Goal: Transaction & Acquisition: Purchase product/service

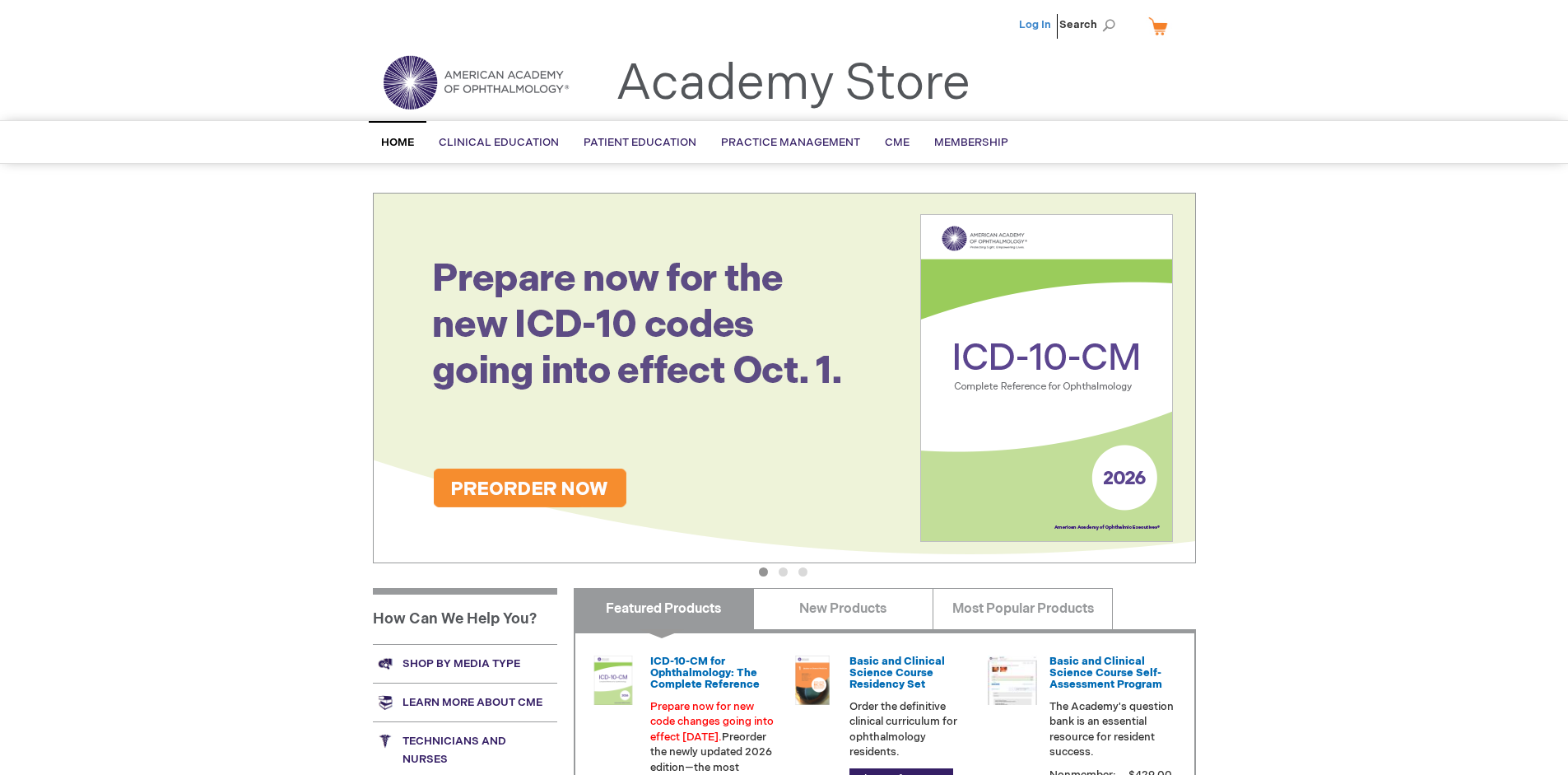
click at [1036, 25] on link "Log In" at bounding box center [1034, 24] width 32 height 13
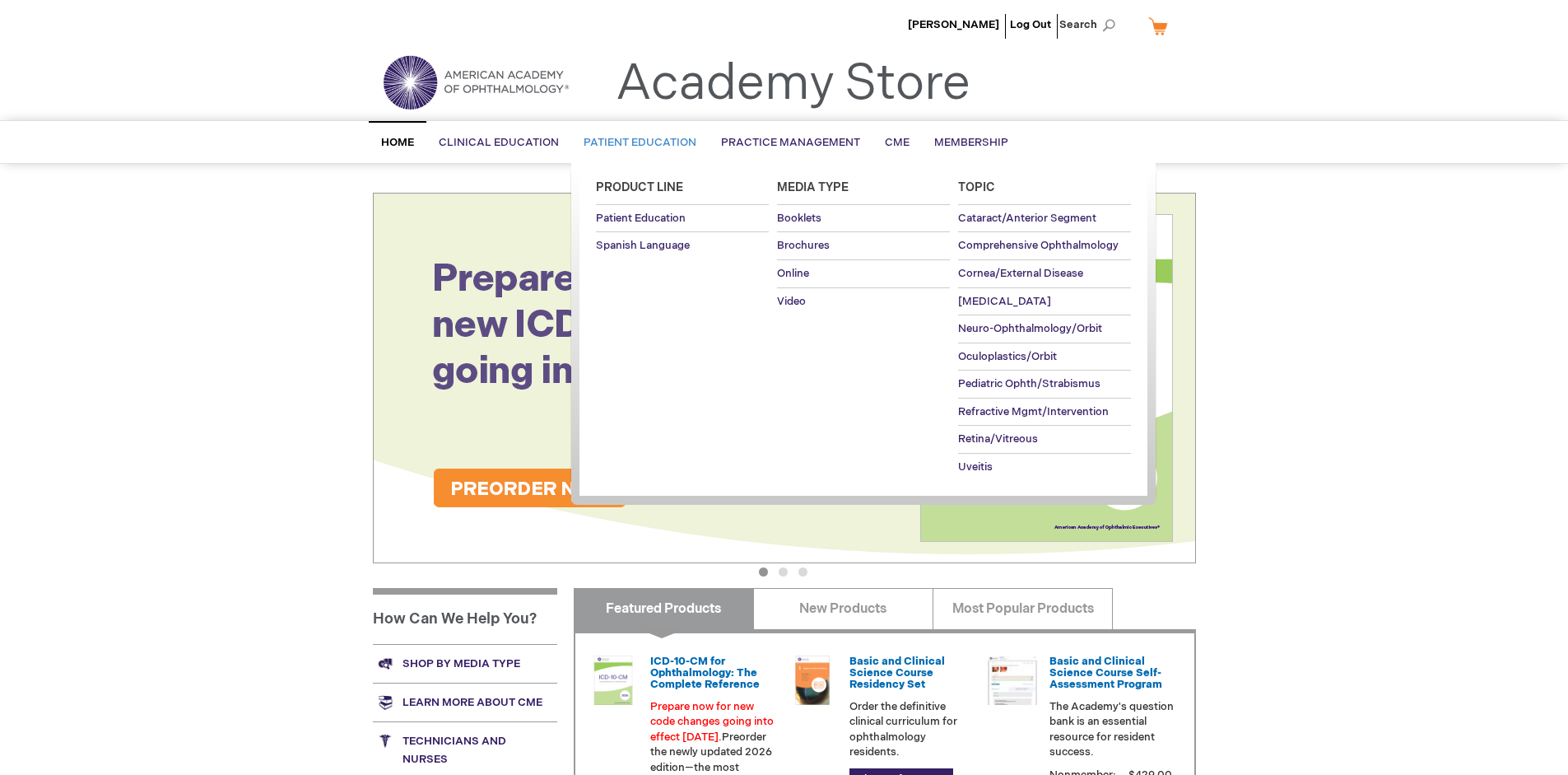
click at [635, 143] on span "Patient Education" at bounding box center [640, 142] width 113 height 13
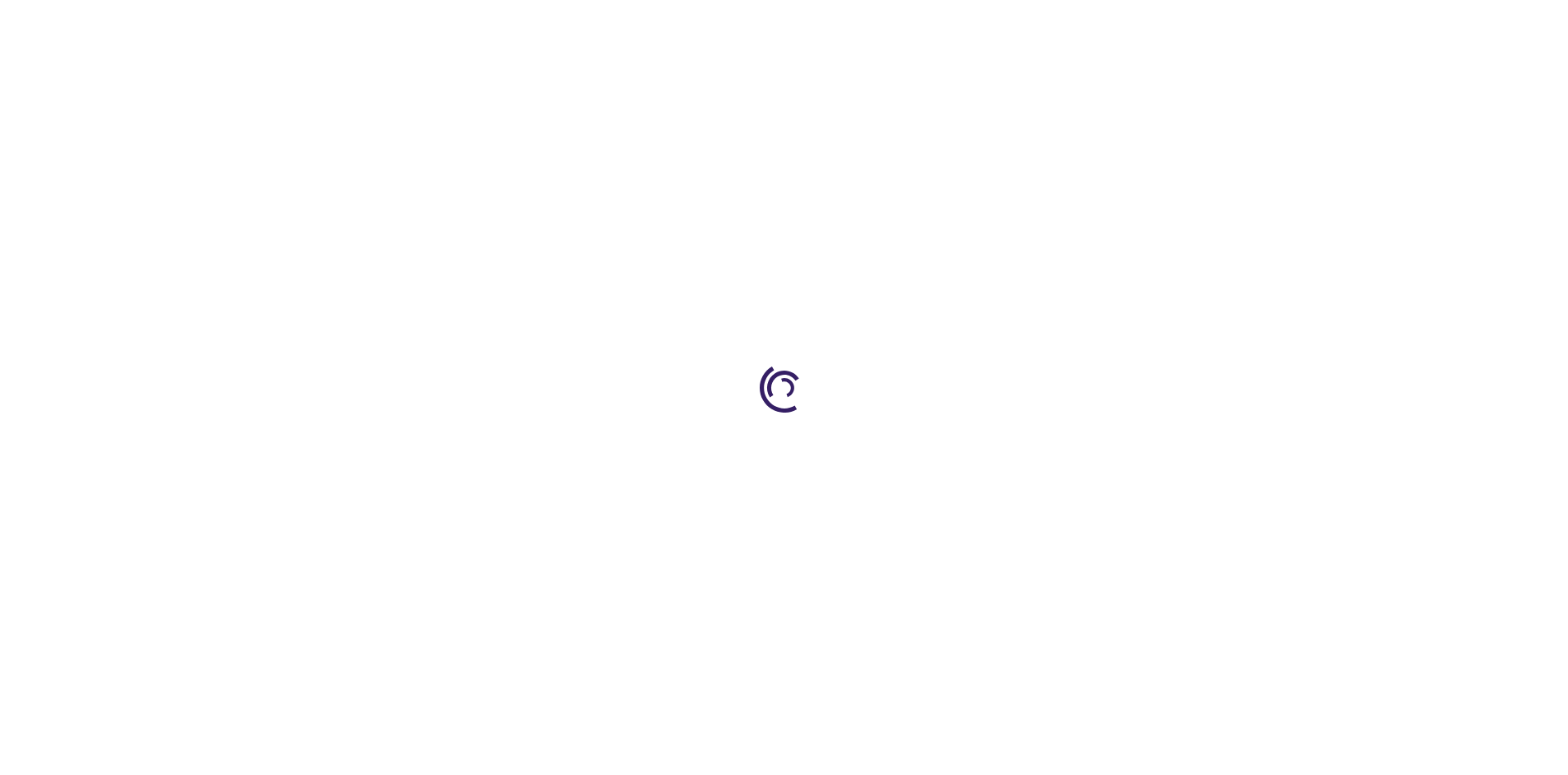
click at [1038, 445] on span "Add to Cart" at bounding box center [1030, 444] width 67 height 16
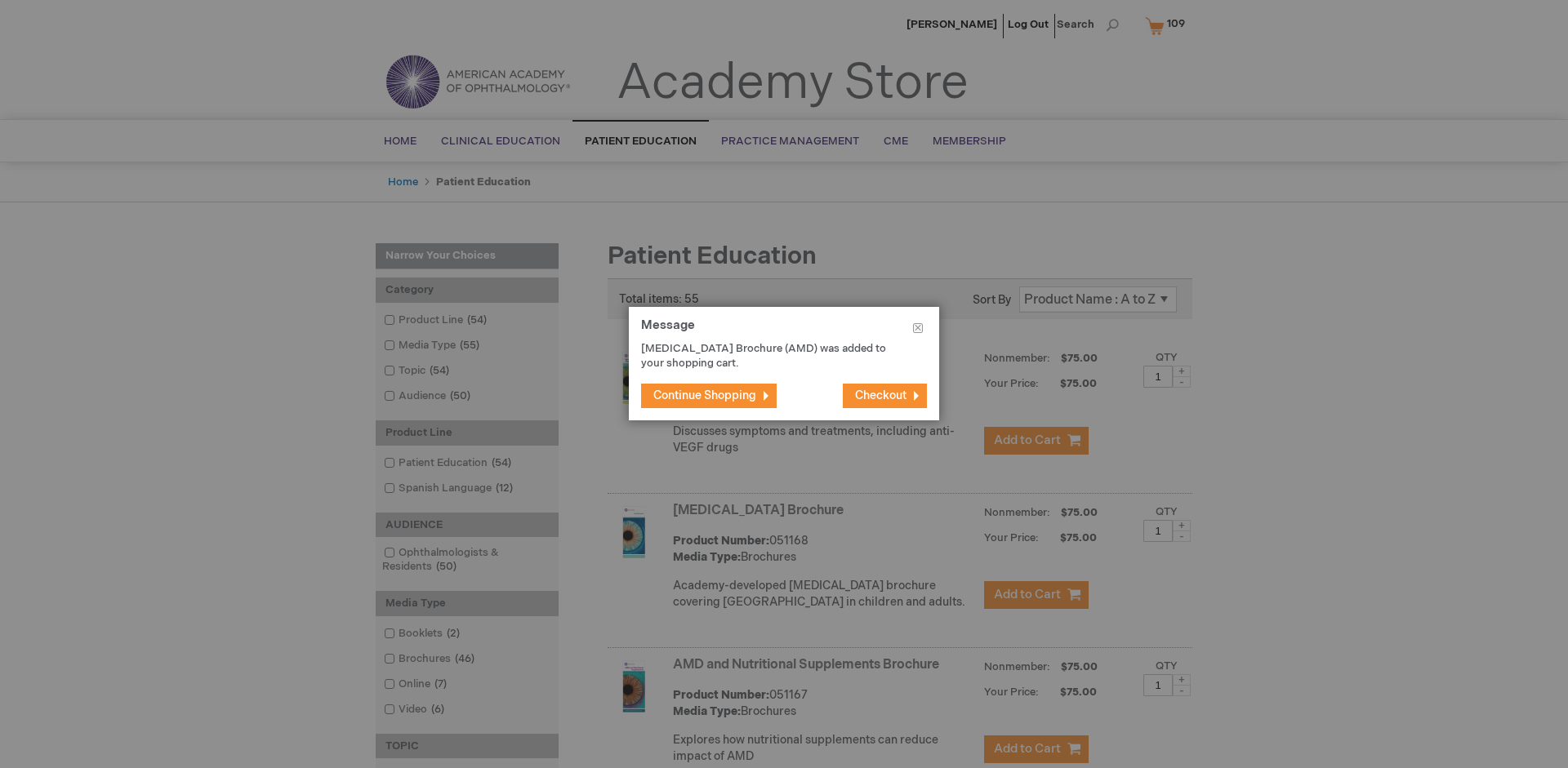
click at [705, 395] on span "Continue Shopping" at bounding box center [705, 396] width 103 height 14
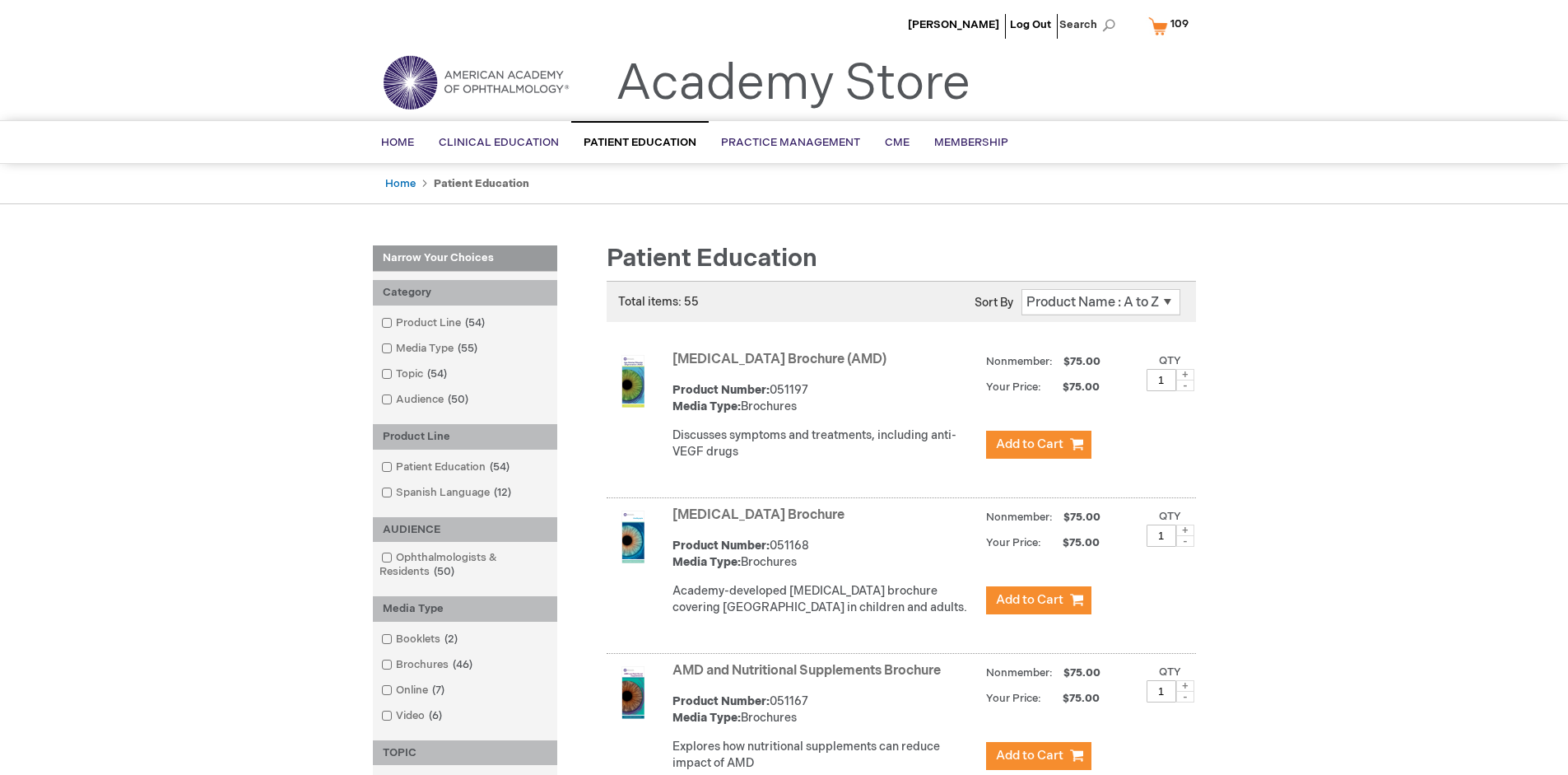
click at [810, 679] on link "AMD and Nutritional Supplements Brochure" at bounding box center [806, 671] width 269 height 16
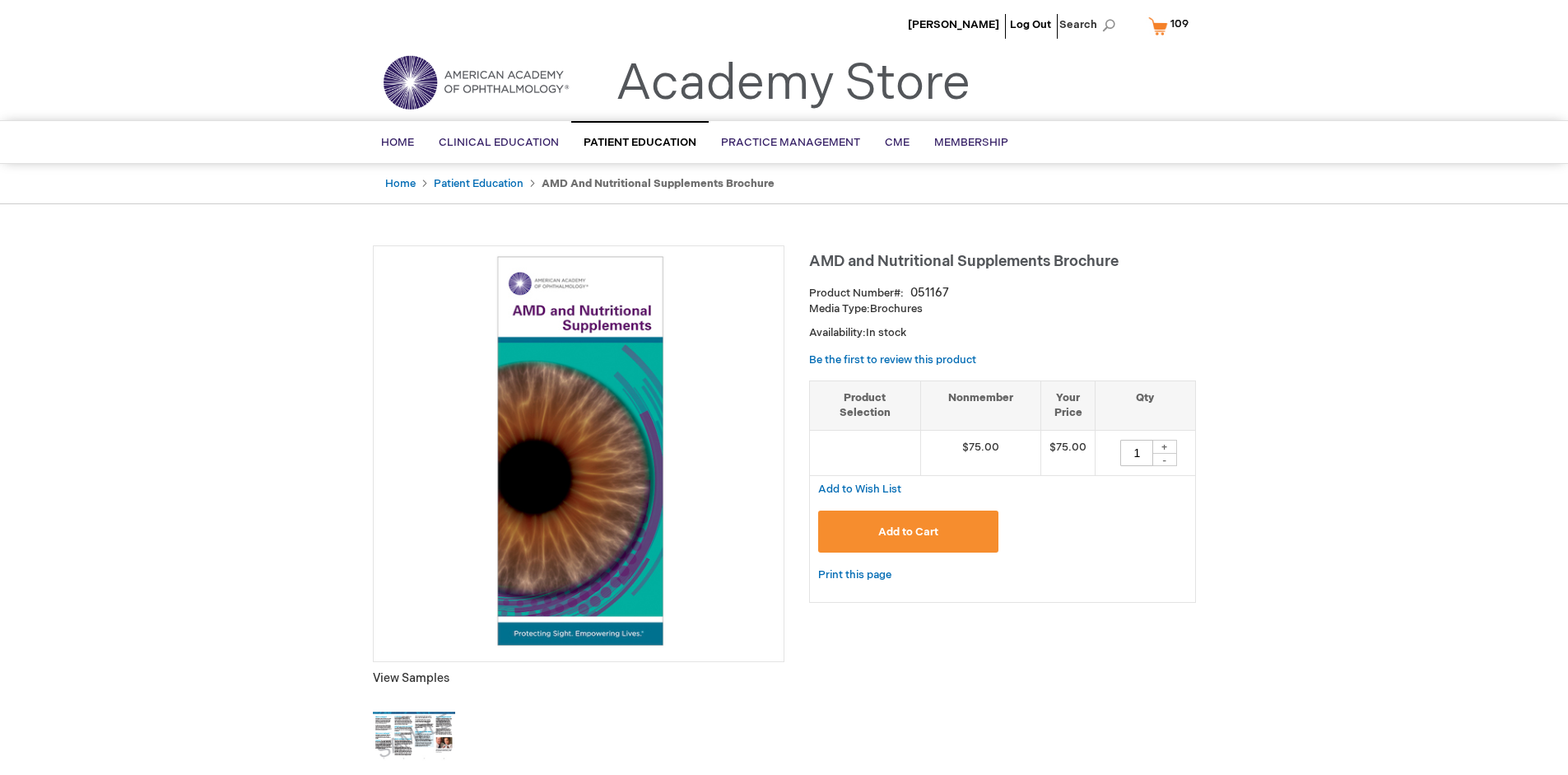
type input "1"
click at [908, 531] on span "Add to Cart" at bounding box center [908, 531] width 60 height 13
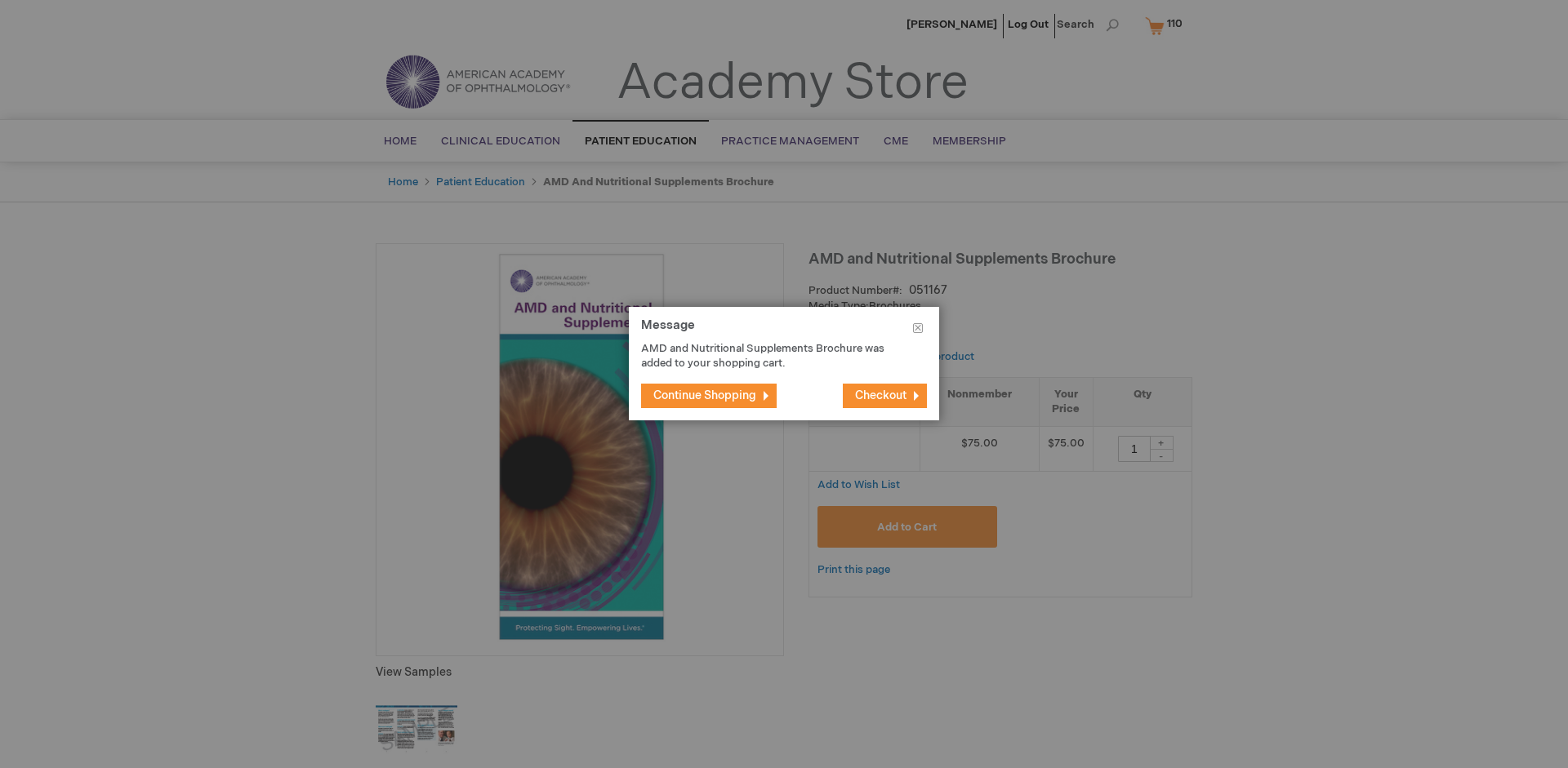
click at [705, 395] on span "Continue Shopping" at bounding box center [705, 396] width 103 height 14
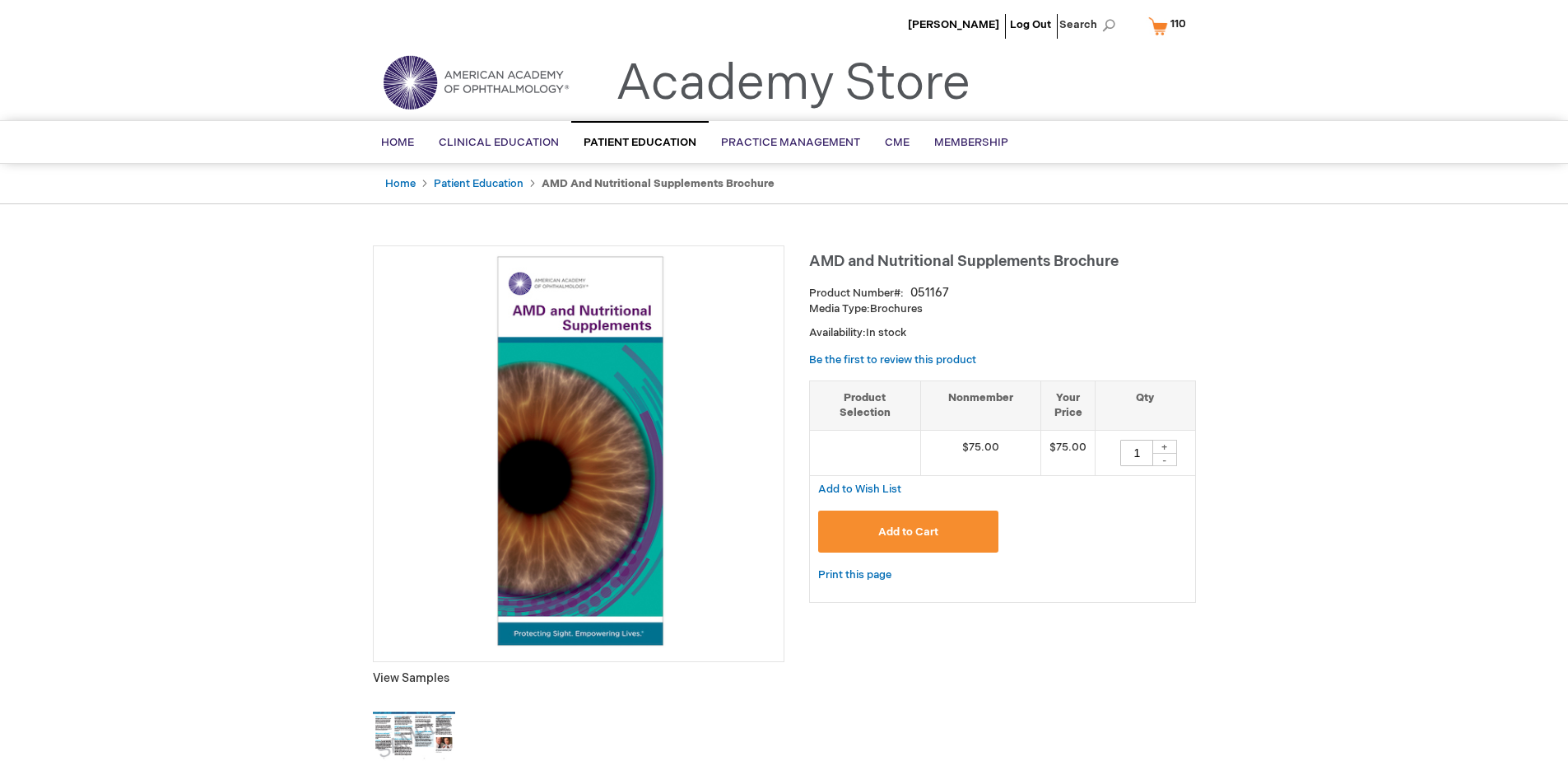
click at [1171, 26] on span "110" at bounding box center [1179, 23] width 16 height 13
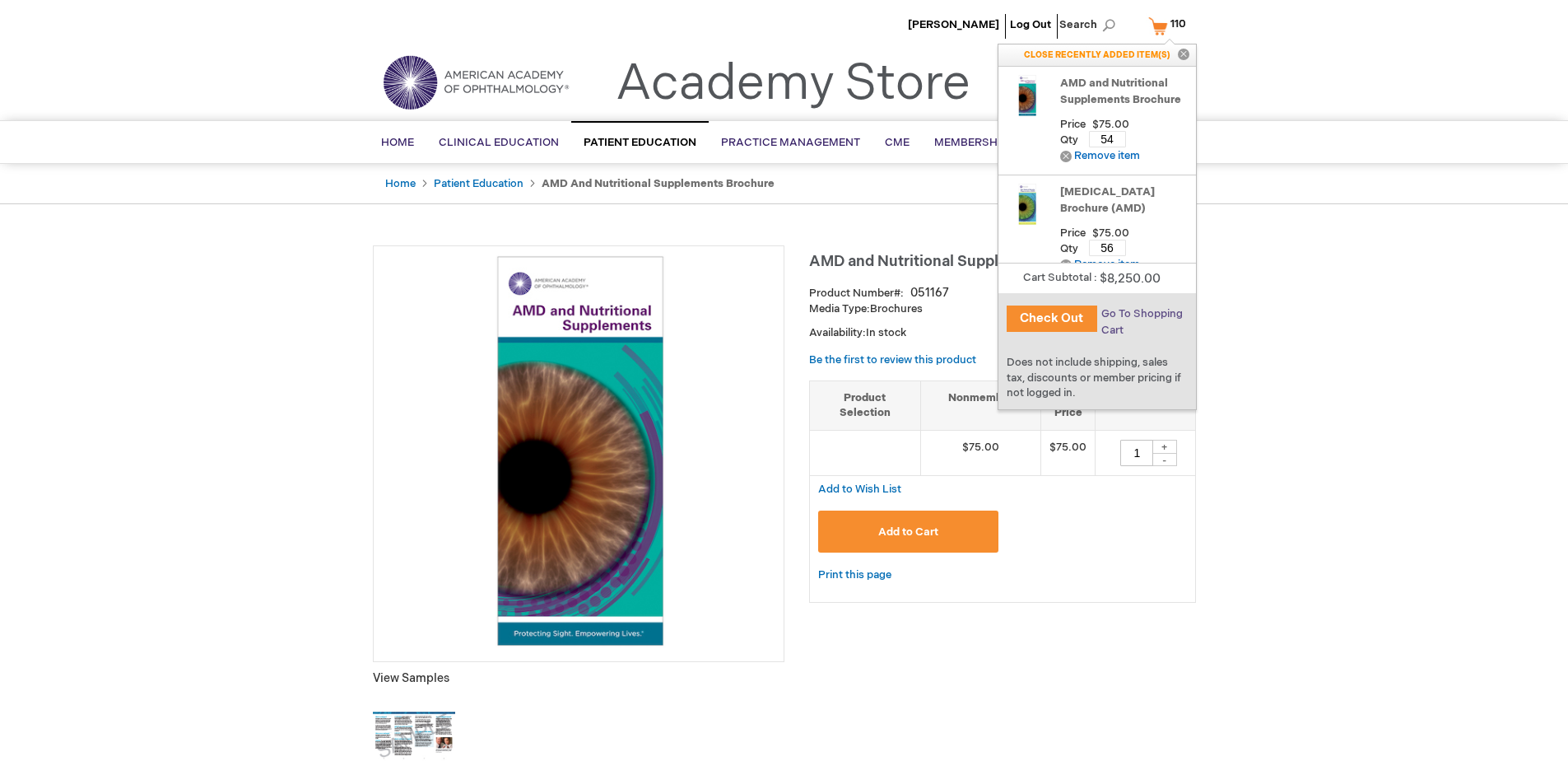
click at [1141, 314] on span "Go To Shopping Cart" at bounding box center [1142, 322] width 81 height 29
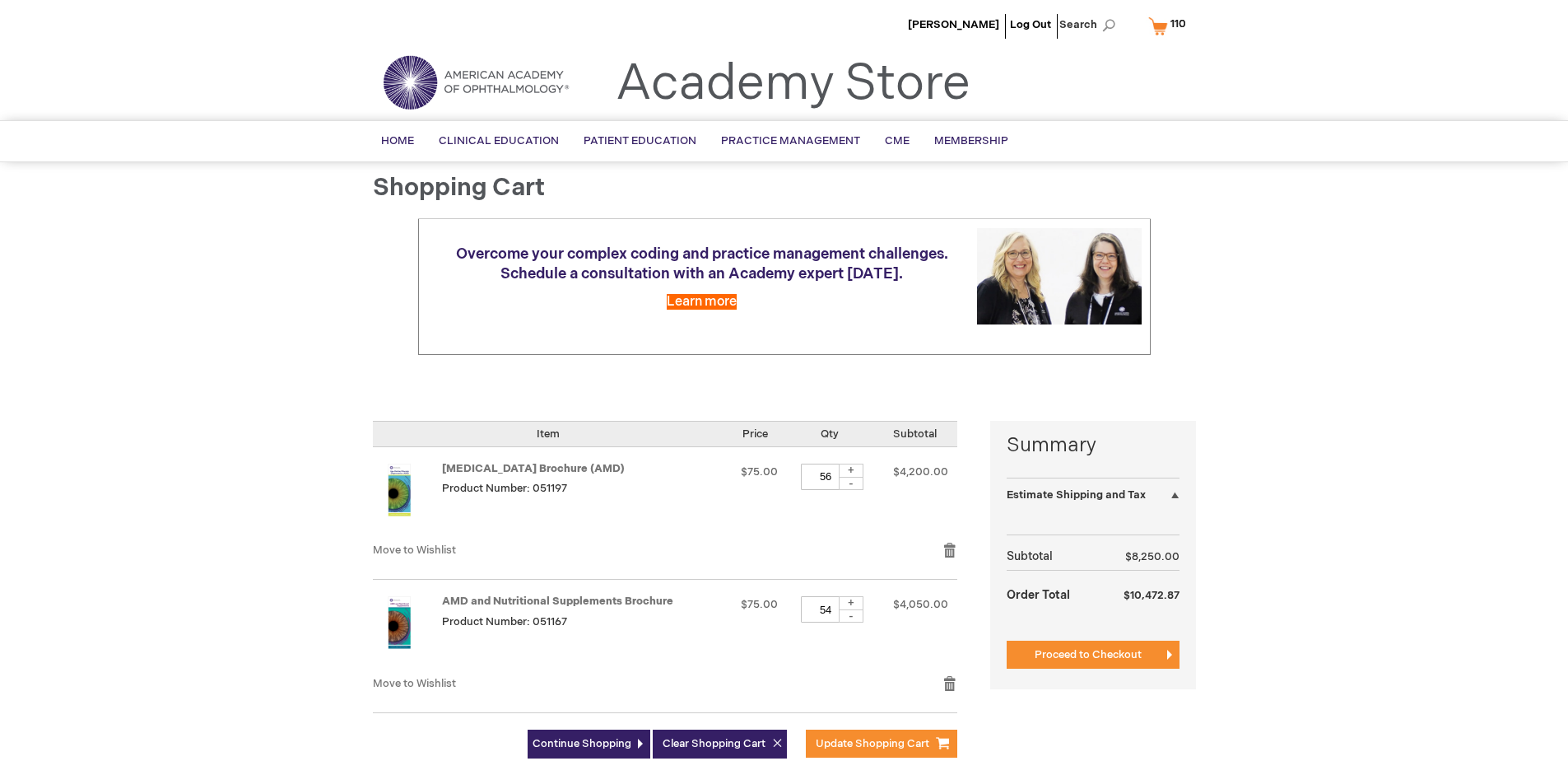
select select "US"
select select "41"
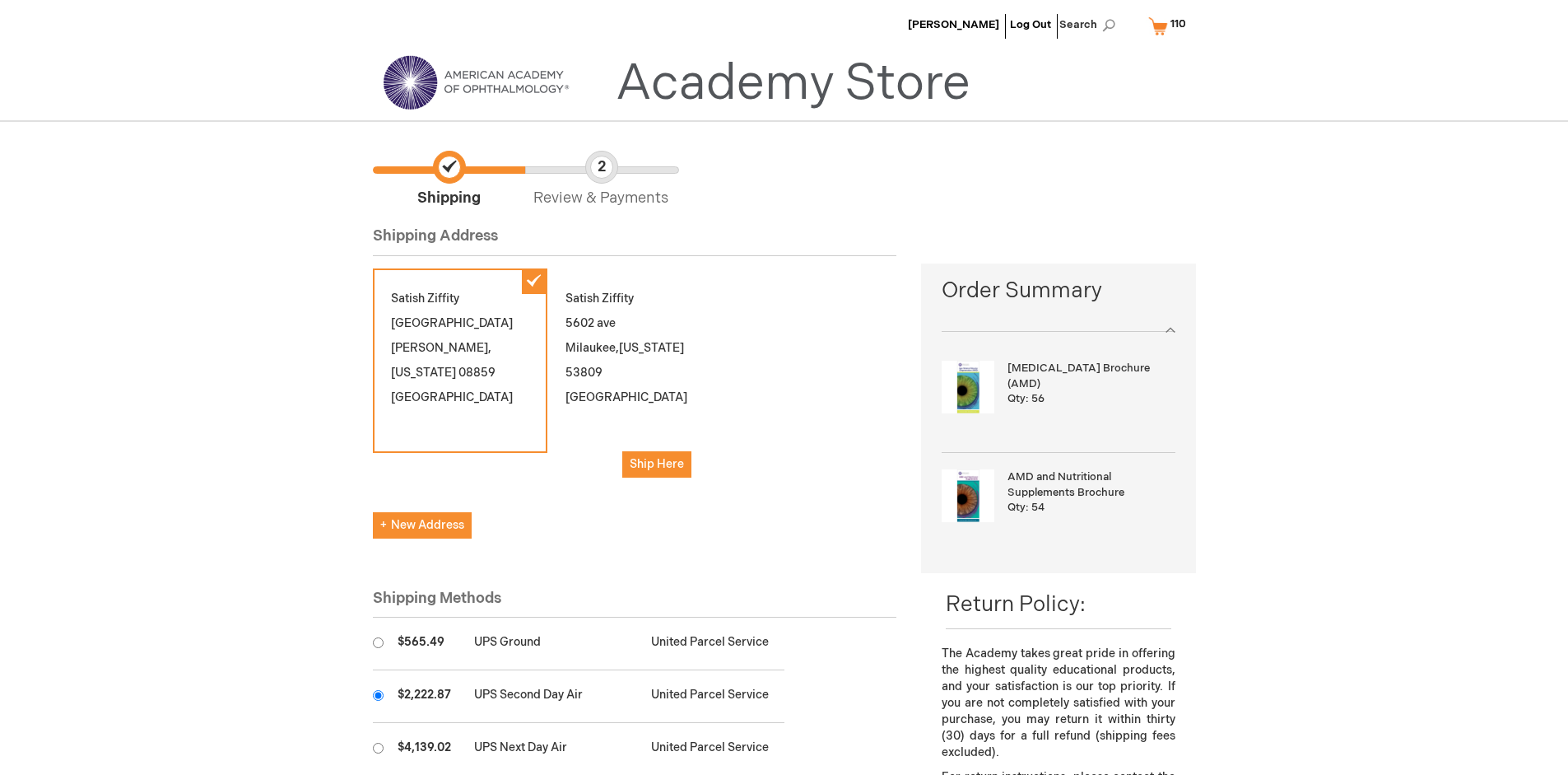
click at [378, 696] on input "radio" at bounding box center [378, 696] width 10 height 10
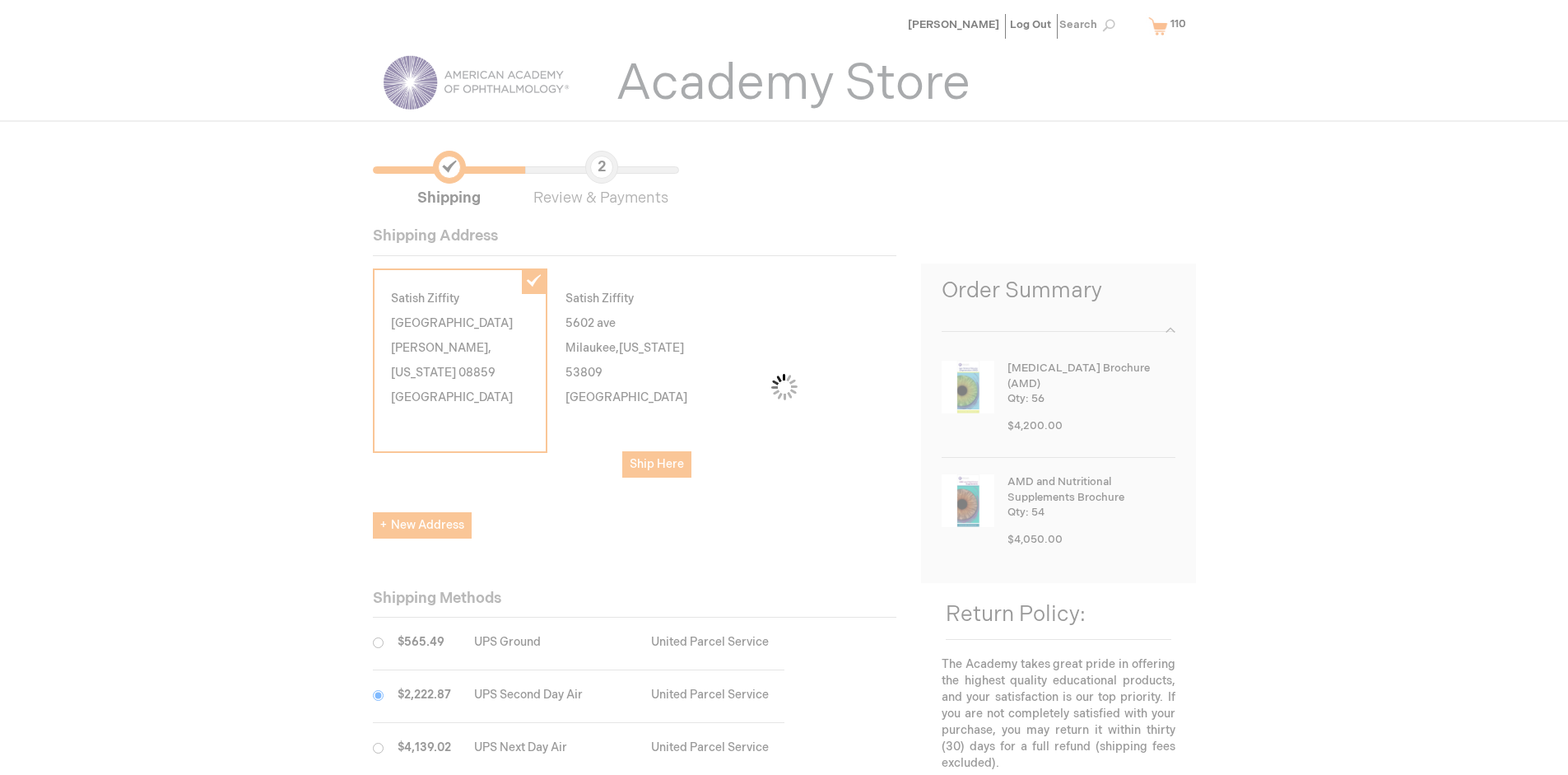
scroll to position [82, 0]
